Goal: Information Seeking & Learning: Learn about a topic

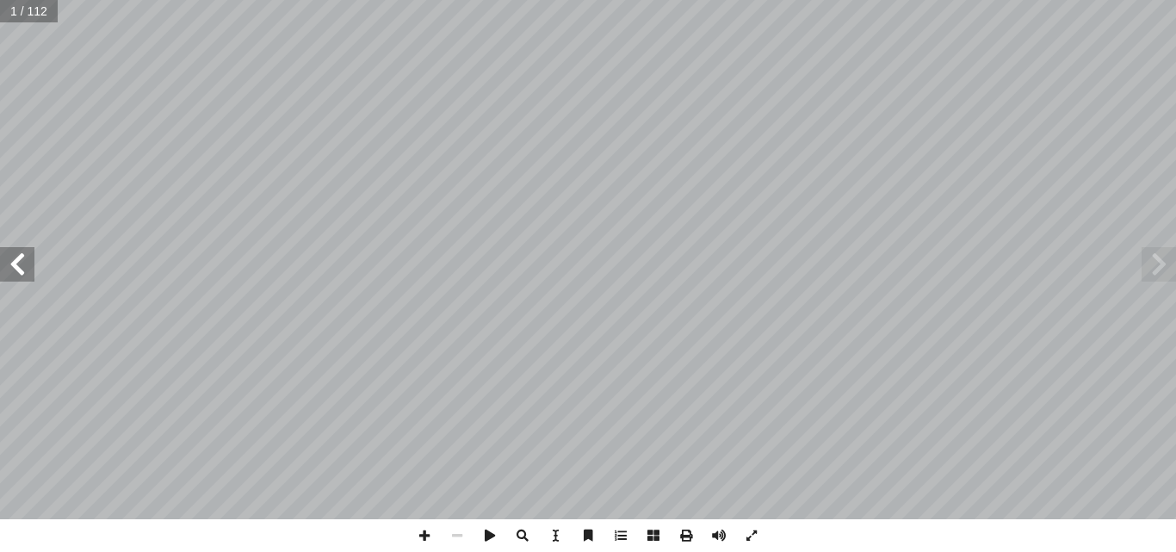
click at [27, 270] on span at bounding box center [17, 264] width 34 height 34
click at [33, 264] on span at bounding box center [17, 264] width 34 height 34
click at [36, 264] on div "ة َّ ي ِ لام ْ س إ ال� ُ ة َ ي ِ ب ْ ر َّ الت ليف: أ فريق الت� ٨ ُ زء ُ الج ل َ…" at bounding box center [588, 259] width 1176 height 519
click at [31, 272] on span at bounding box center [17, 264] width 34 height 34
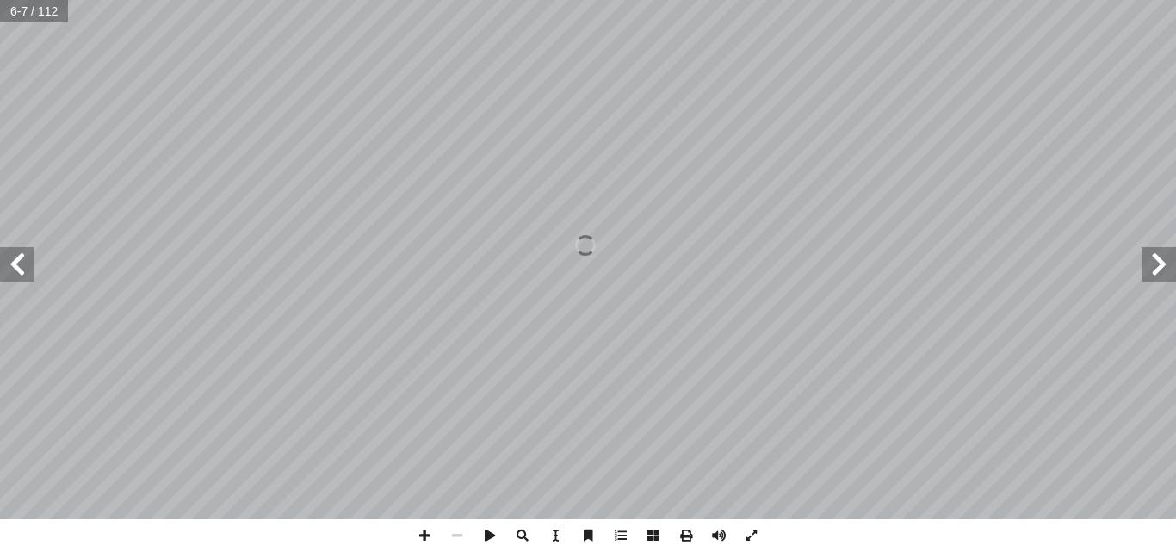
click at [31, 272] on span at bounding box center [17, 264] width 34 height 34
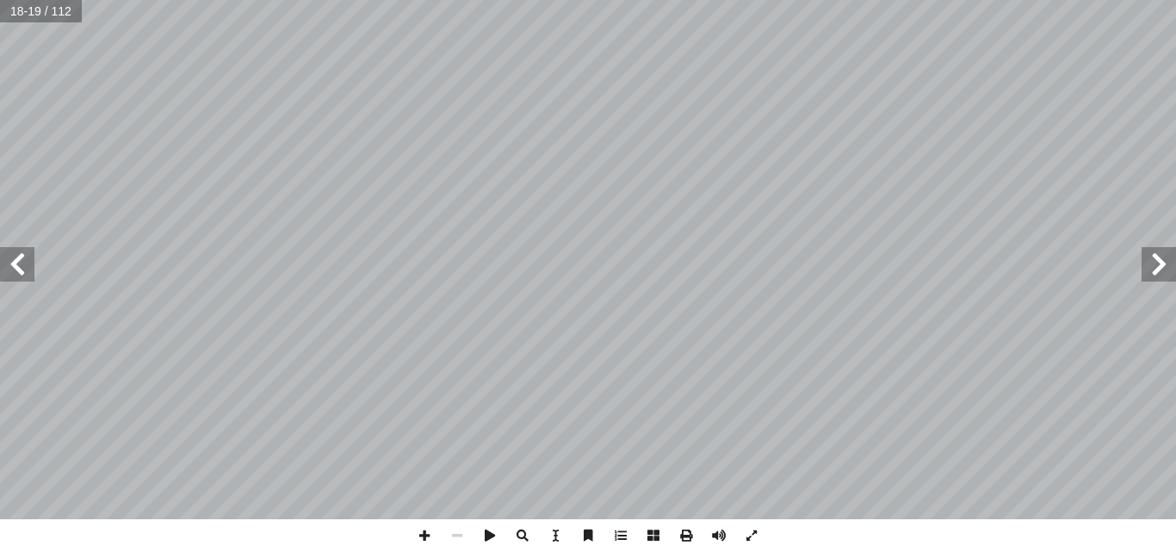
click at [22, 264] on span at bounding box center [17, 264] width 34 height 34
click at [1004, 157] on html "الصفحة الرئيسية الصف الأول الصف الثاني الصف الثالث الصف الرابع الصف الخامس الصف…" at bounding box center [588, 78] width 1176 height 157
click at [1173, 157] on html "الصفحة الرئيسية الصف الأول الصف الثاني الصف الثالث الصف الرابع الصف الخامس الصف…" at bounding box center [588, 78] width 1176 height 157
